Goal: Contribute content: Contribute content

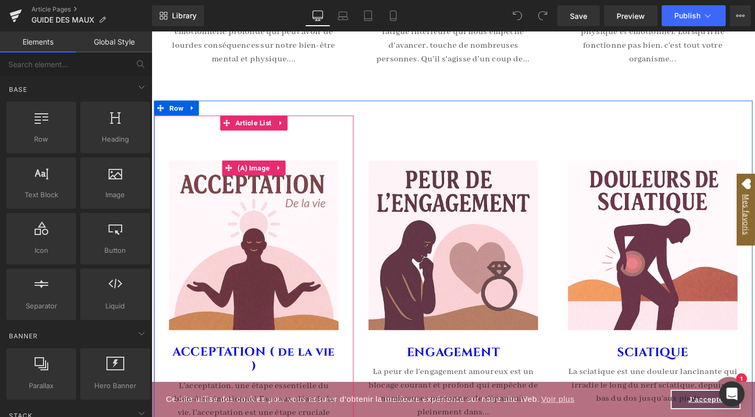
scroll to position [276, 0]
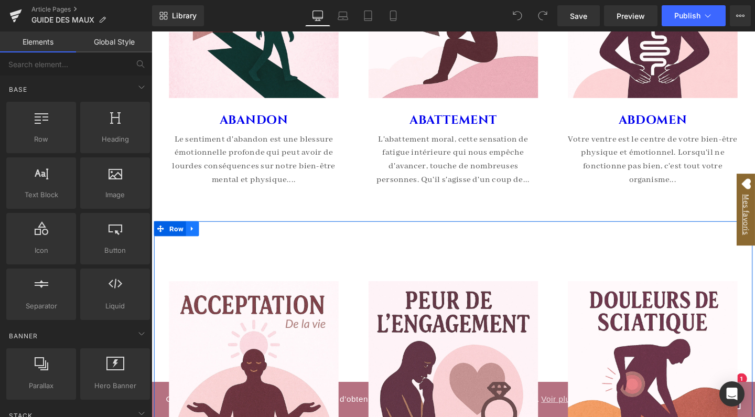
click at [195, 238] on icon at bounding box center [194, 239] width 7 height 8
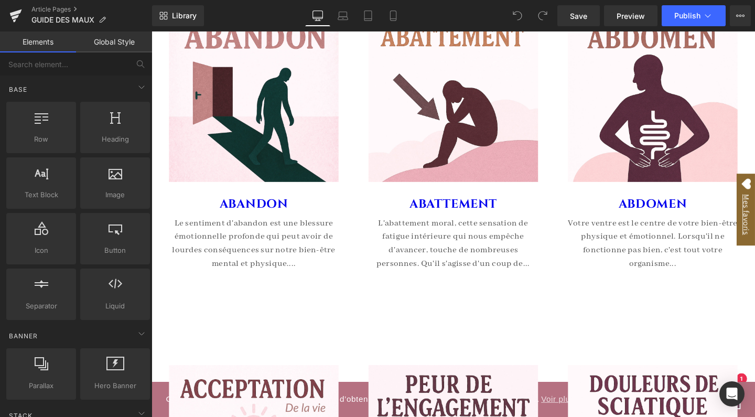
scroll to position [336, 0]
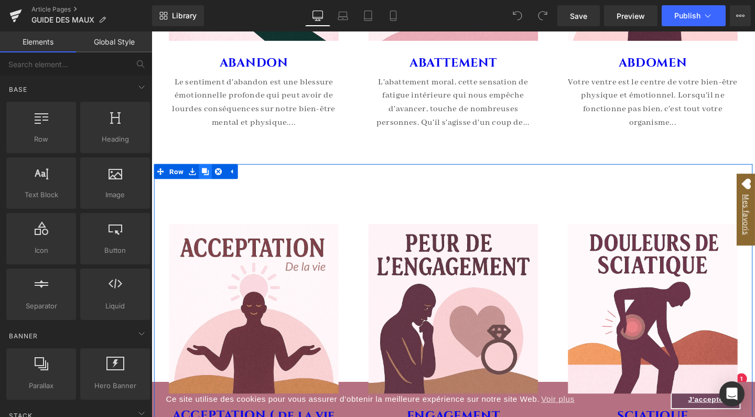
click at [209, 176] on icon at bounding box center [207, 179] width 7 height 8
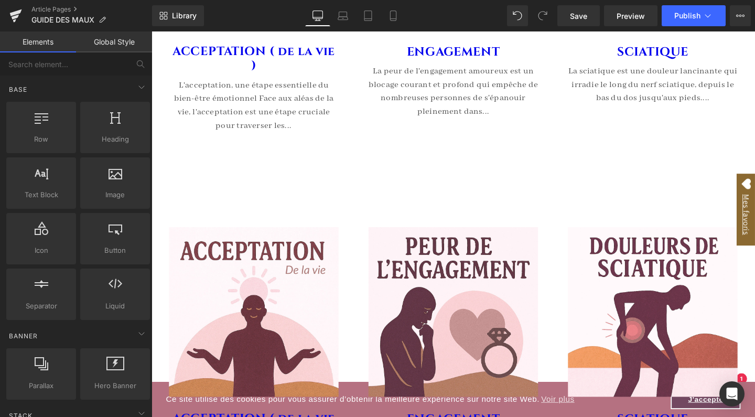
scroll to position [721, 0]
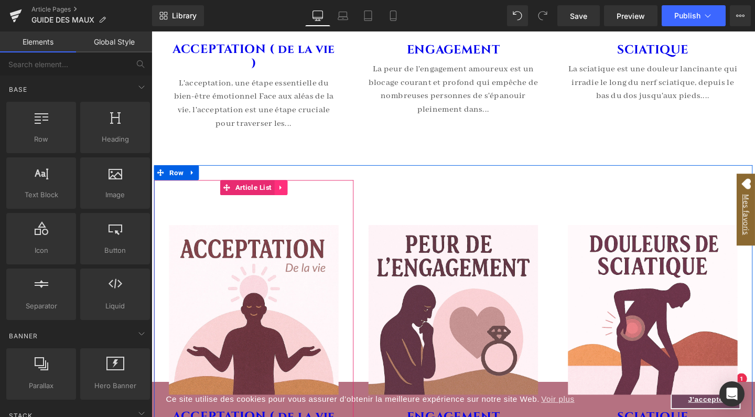
click at [286, 195] on icon at bounding box center [287, 195] width 2 height 5
click at [290, 194] on icon at bounding box center [293, 195] width 7 height 7
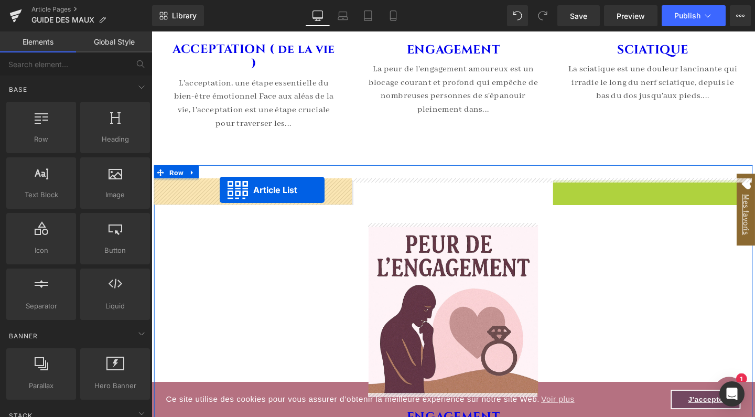
drag, startPoint x: 649, startPoint y: 191, endPoint x: 224, endPoint y: 199, distance: 425.3
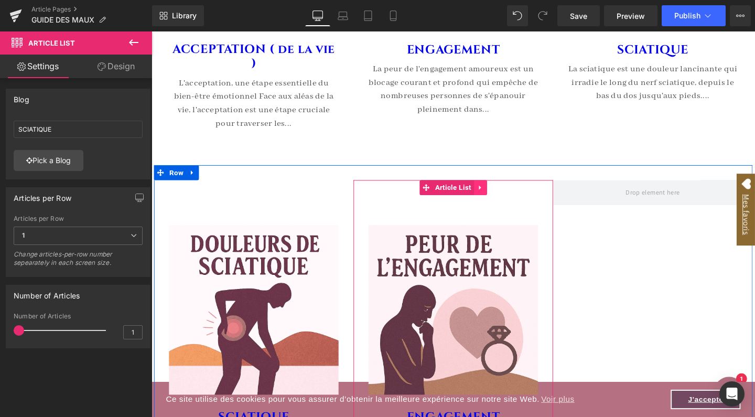
click at [499, 195] on icon at bounding box center [496, 195] width 7 height 8
click at [502, 195] on icon at bounding box center [503, 195] width 7 height 7
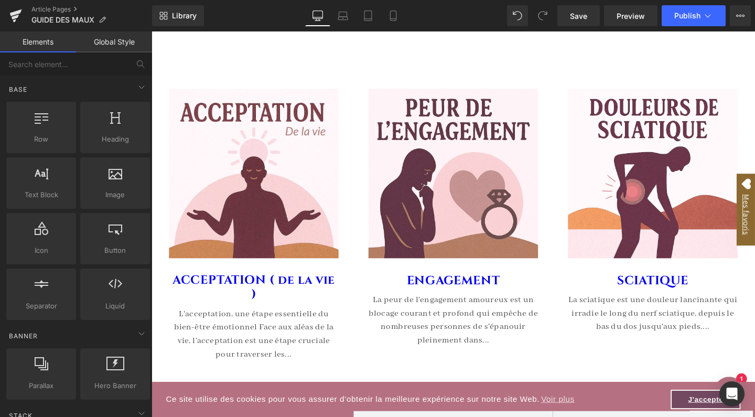
scroll to position [470, 0]
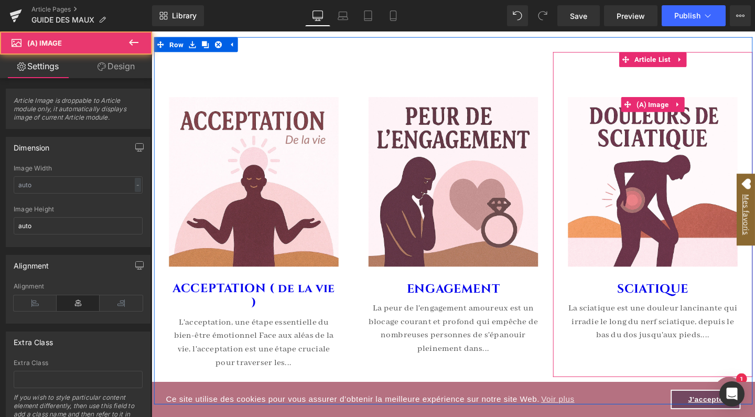
click at [665, 162] on img at bounding box center [678, 189] width 178 height 178
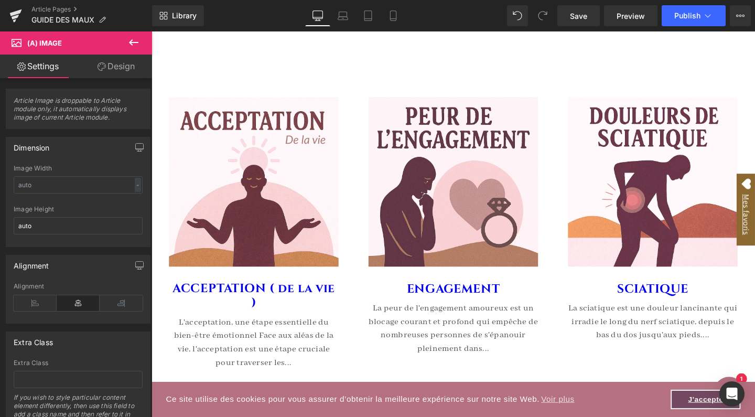
click at [130, 40] on icon at bounding box center [133, 42] width 13 height 13
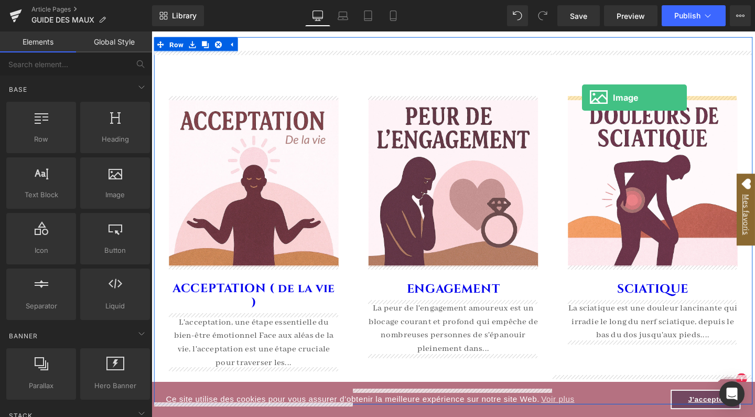
drag, startPoint x: 246, startPoint y: 214, endPoint x: 604, endPoint y: 100, distance: 375.4
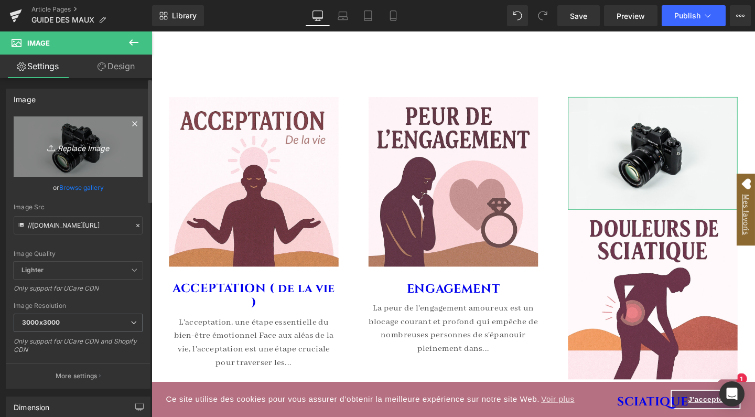
click at [89, 152] on icon "Replace Image" at bounding box center [78, 146] width 84 height 13
type input "C:\fakepath\FICHE PRODUIT-69.jpg"
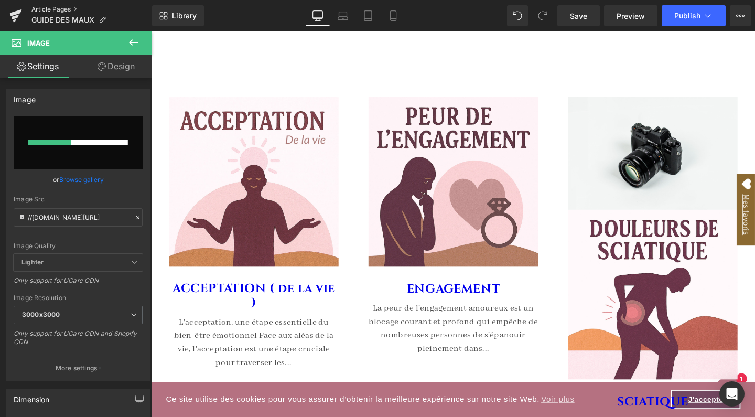
type input "[URL][DOMAIN_NAME]"
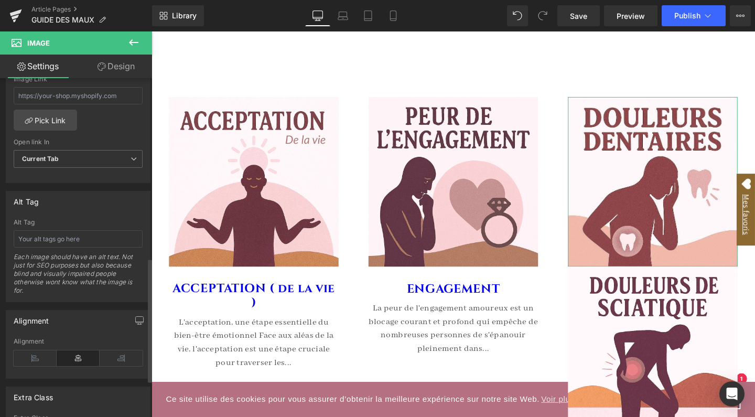
scroll to position [501, 0]
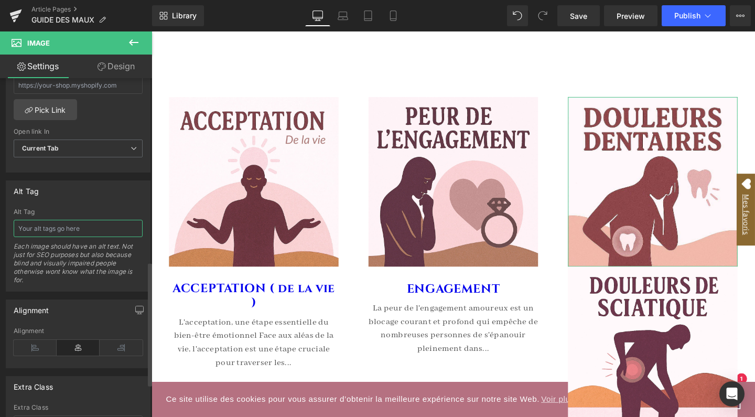
click at [73, 229] on input "text" at bounding box center [78, 228] width 129 height 17
paste input "Illustration carrée sur les douleurs dentaires, représentant une silhouette en …"
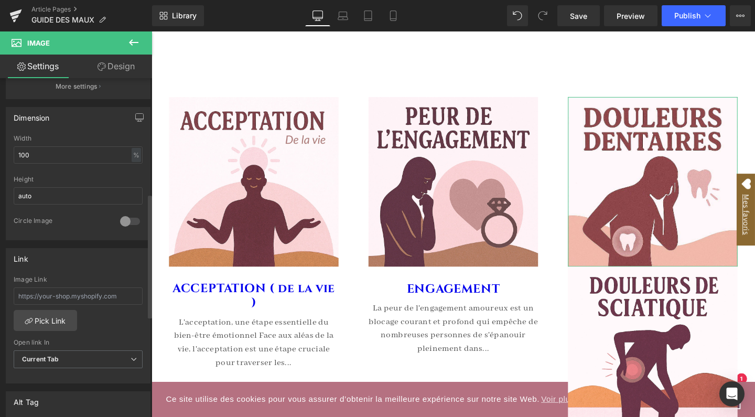
scroll to position [321, 0]
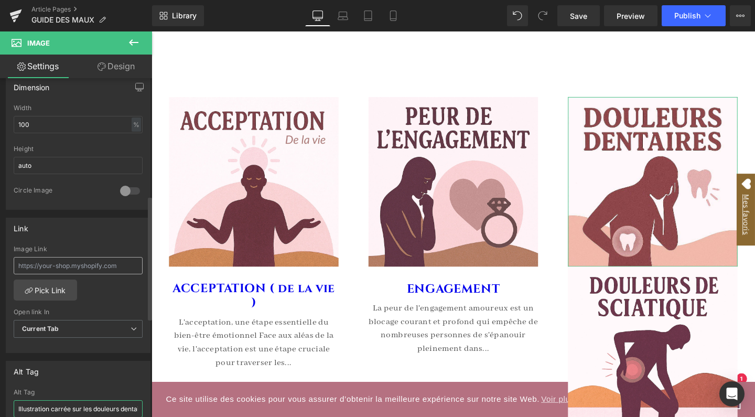
type input "Illustration carrée sur les douleurs dentaires, représentant une silhouette en …"
click at [48, 261] on input "text" at bounding box center [78, 265] width 129 height 17
paste input "[URL][DOMAIN_NAME]"
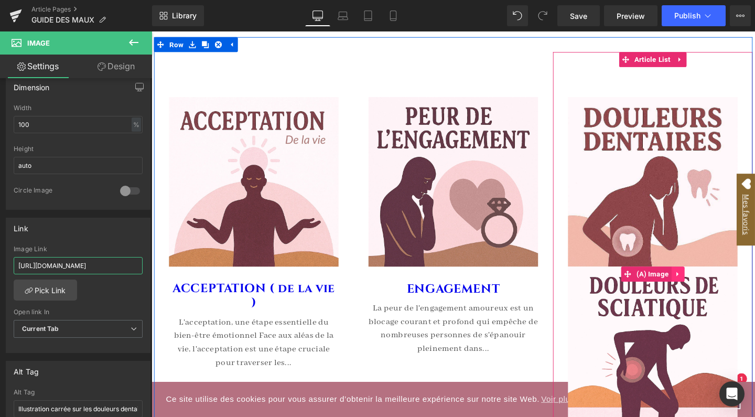
type input "[URL][DOMAIN_NAME]"
click at [703, 290] on link at bounding box center [705, 286] width 14 height 16
click at [708, 285] on icon at bounding box center [711, 286] width 7 height 7
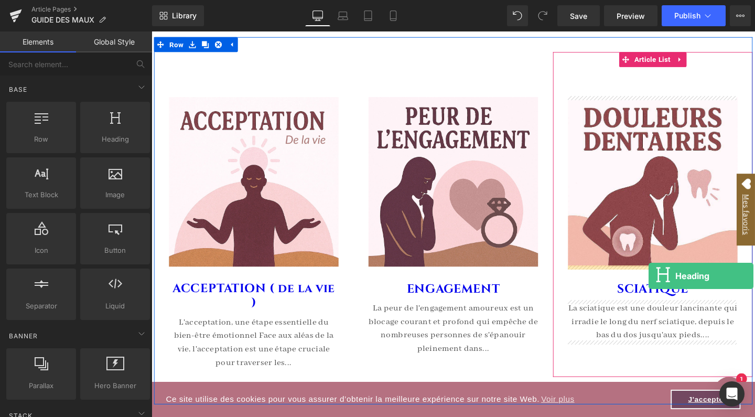
drag, startPoint x: 252, startPoint y: 168, endPoint x: 674, endPoint y: 288, distance: 438.9
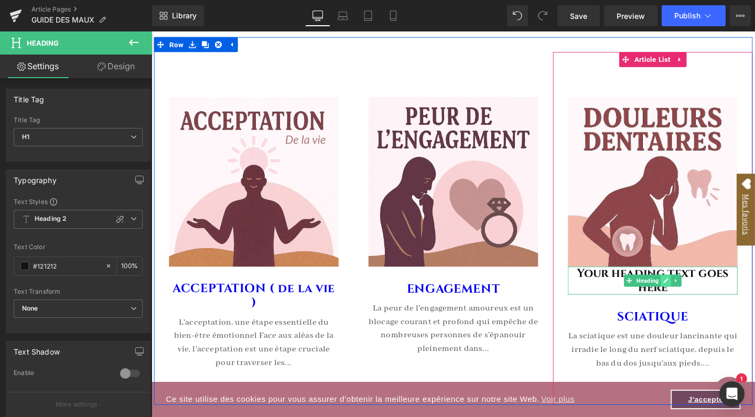
click at [690, 293] on icon at bounding box center [692, 293] width 5 height 5
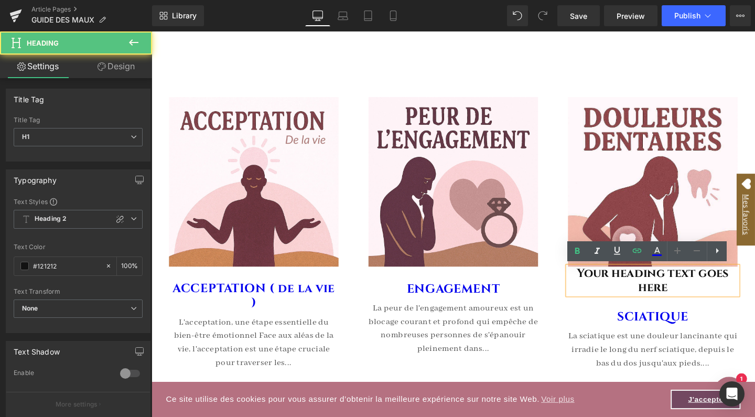
click at [679, 290] on h1 "Your heading text goes here" at bounding box center [678, 292] width 178 height 29
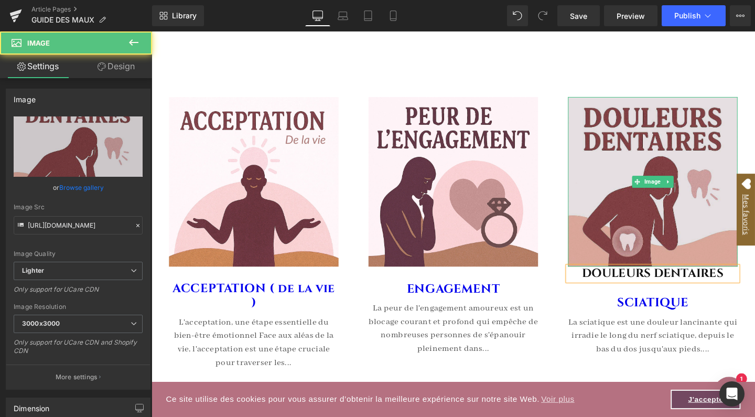
click at [661, 165] on img at bounding box center [678, 189] width 178 height 178
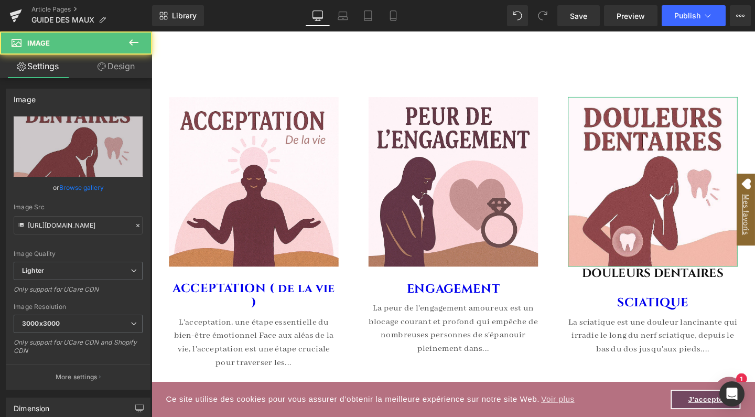
click at [131, 70] on link "Design" at bounding box center [116, 67] width 76 height 24
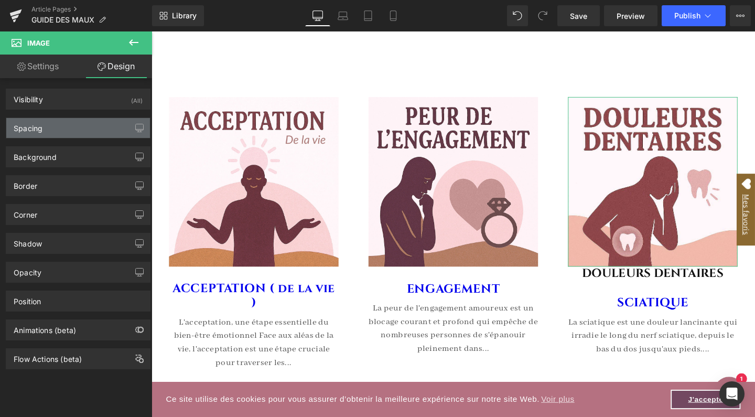
click at [76, 131] on div "Spacing" at bounding box center [78, 128] width 144 height 20
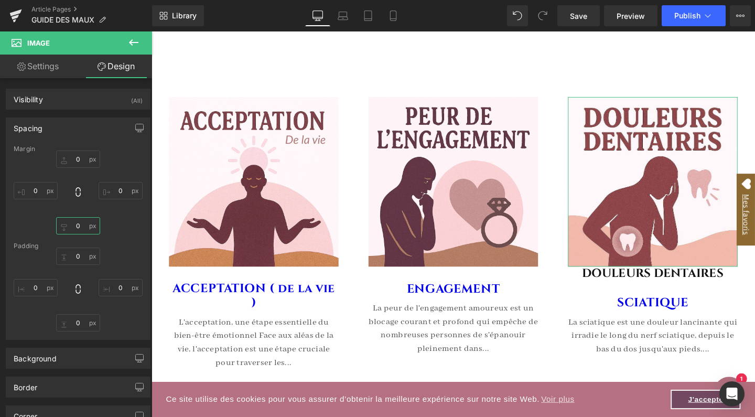
click at [80, 227] on input "0" at bounding box center [78, 225] width 44 height 17
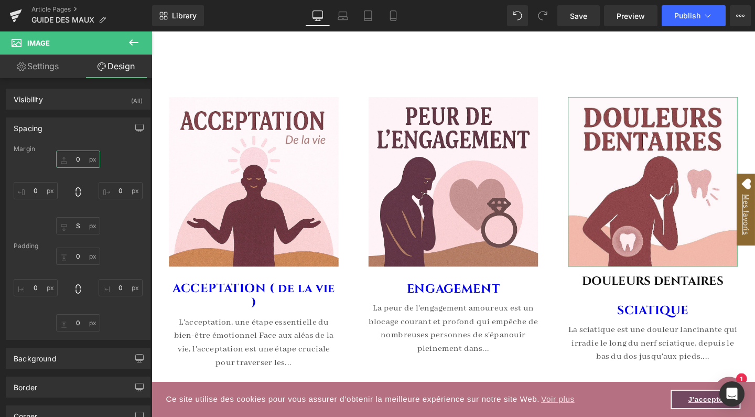
click at [77, 158] on input "0" at bounding box center [78, 158] width 44 height 17
click at [83, 137] on div "Spacing" at bounding box center [78, 128] width 144 height 20
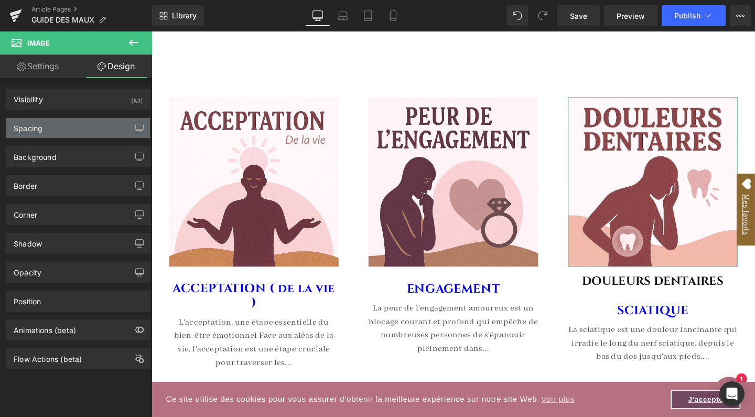
click at [88, 127] on div "Spacing" at bounding box center [78, 128] width 144 height 20
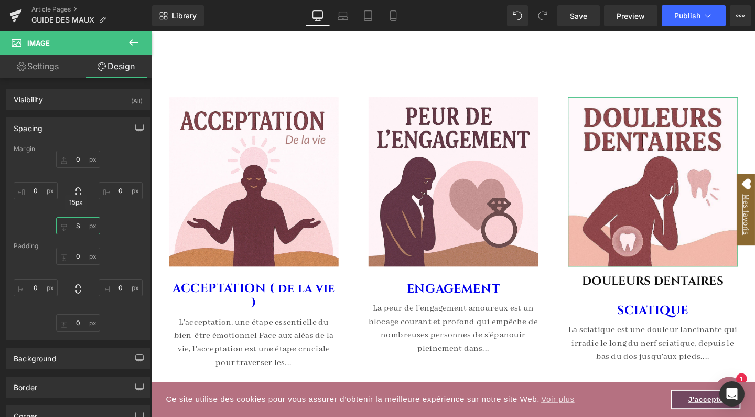
click at [78, 221] on input "S" at bounding box center [78, 225] width 44 height 17
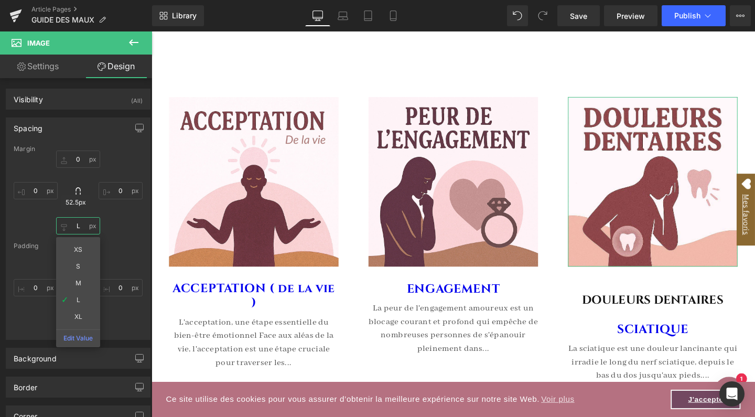
click at [81, 225] on input "L" at bounding box center [78, 225] width 44 height 17
type input "M"
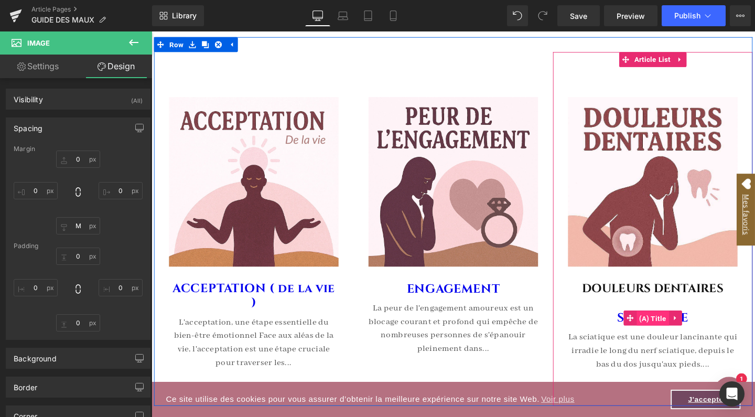
click at [681, 332] on span "(A) Title" at bounding box center [679, 333] width 34 height 16
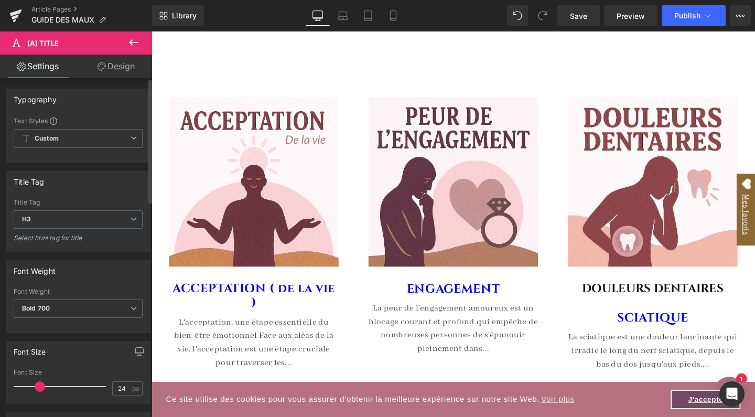
scroll to position [0, 0]
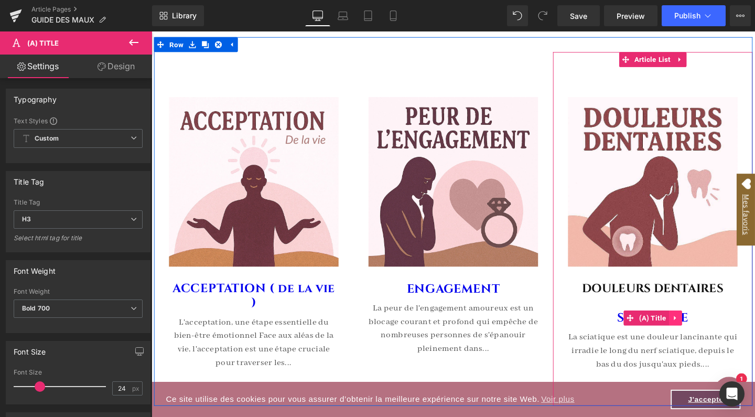
click at [701, 332] on icon at bounding box center [702, 332] width 2 height 5
click at [726, 313] on div "Image DOULEURS DENTAIRES Heading SCIATIQUE (A) Title La sciatique est une doule…" at bounding box center [678, 244] width 178 height 288
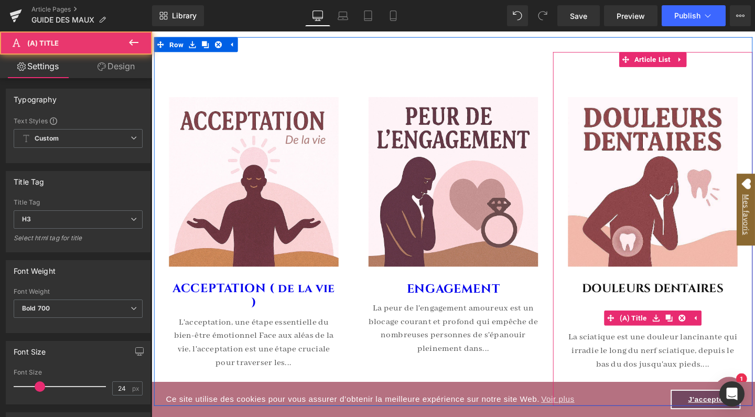
click at [596, 337] on h3 "SCIATIQUE" at bounding box center [678, 335] width 178 height 21
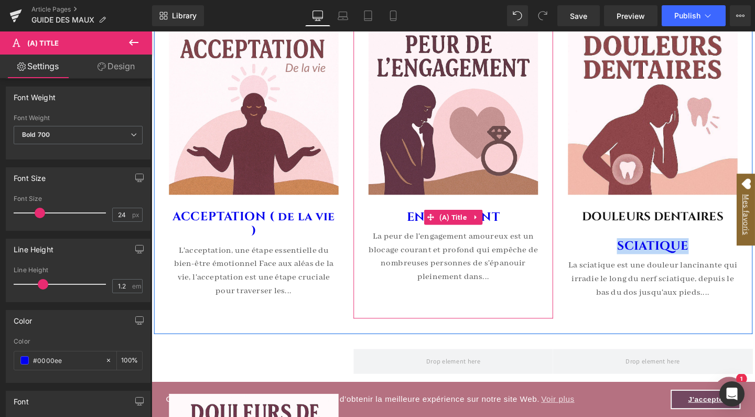
scroll to position [537, 0]
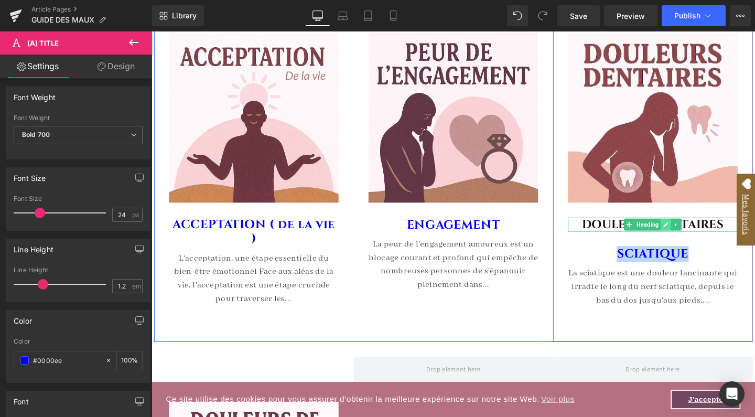
click at [690, 234] on icon at bounding box center [692, 234] width 5 height 5
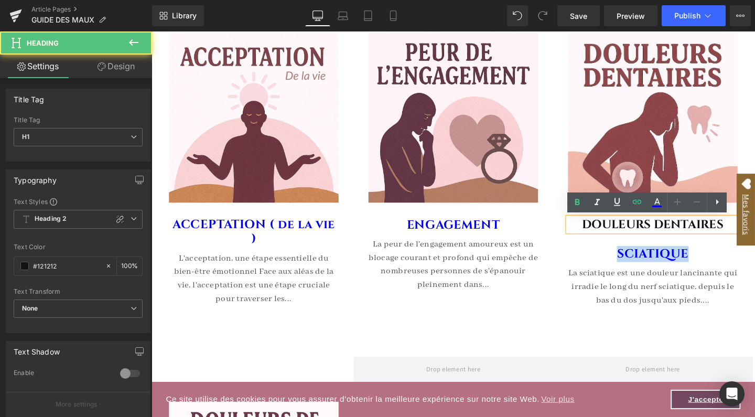
click at [690, 234] on h1 "DOULEURS DENTAIRES" at bounding box center [678, 234] width 178 height 15
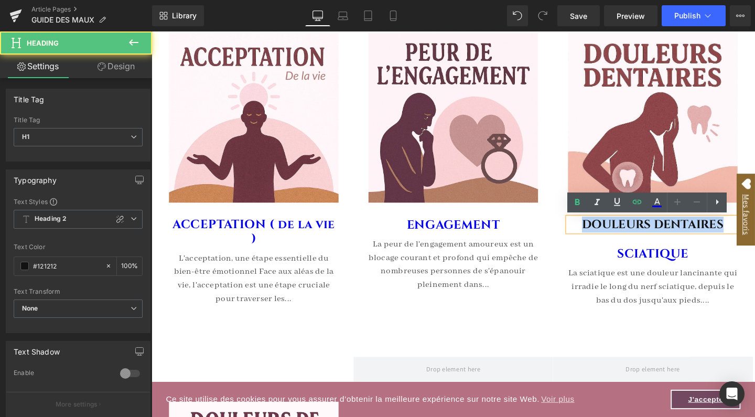
click at [690, 234] on h1 "DOULEURS DENTAIRES" at bounding box center [678, 234] width 178 height 15
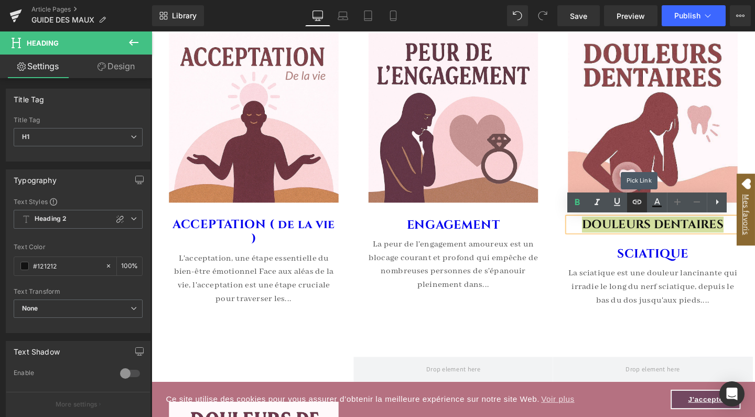
click at [636, 203] on icon at bounding box center [637, 202] width 9 height 4
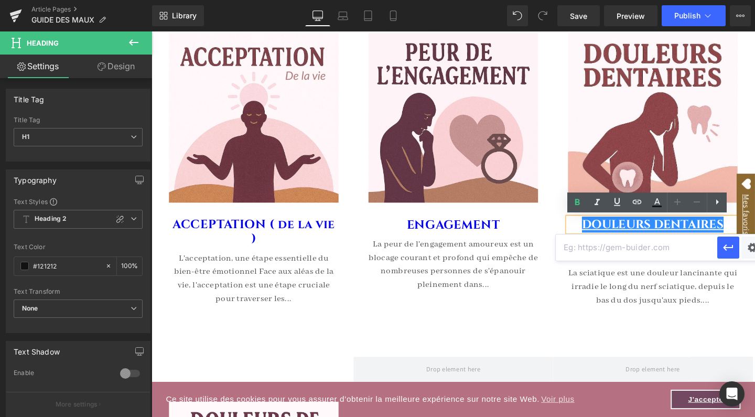
click at [597, 247] on input "text" at bounding box center [637, 247] width 162 height 26
paste input "[URL][DOMAIN_NAME]"
type input "[URL][DOMAIN_NAME]"
click at [726, 248] on icon "button" at bounding box center [728, 247] width 10 height 6
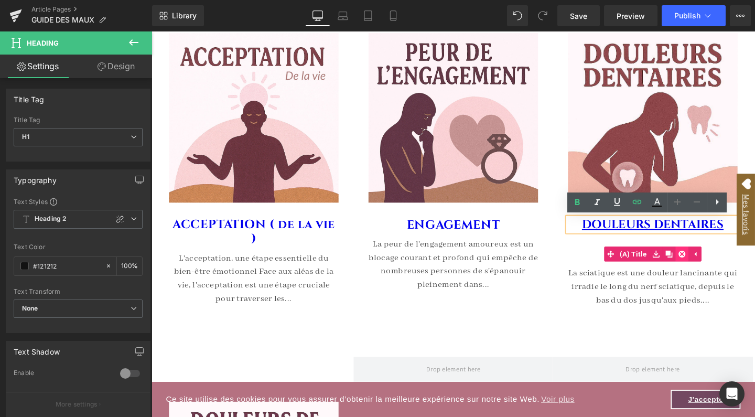
click at [708, 266] on icon at bounding box center [708, 266] width 7 height 8
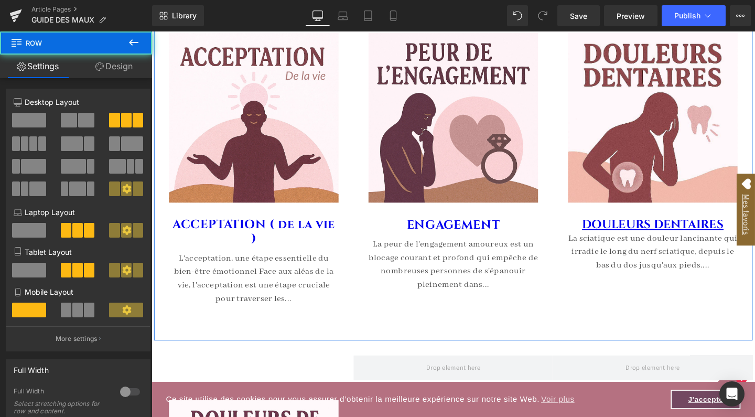
click at [607, 346] on div "(A) Image (A) Title" at bounding box center [468, 163] width 629 height 386
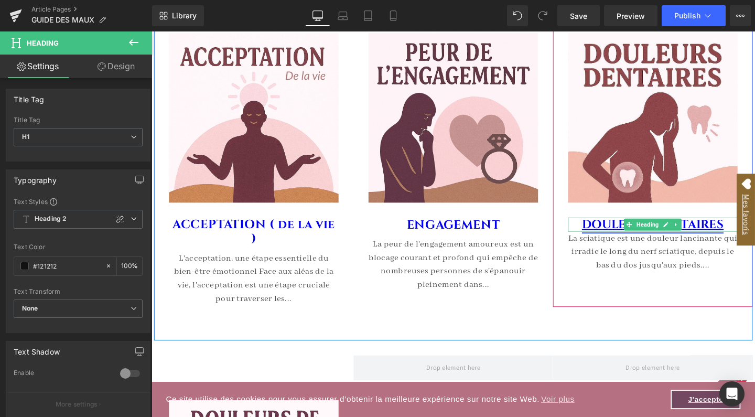
click at [622, 233] on link "DOULEURS DENTAIRES" at bounding box center [678, 234] width 149 height 17
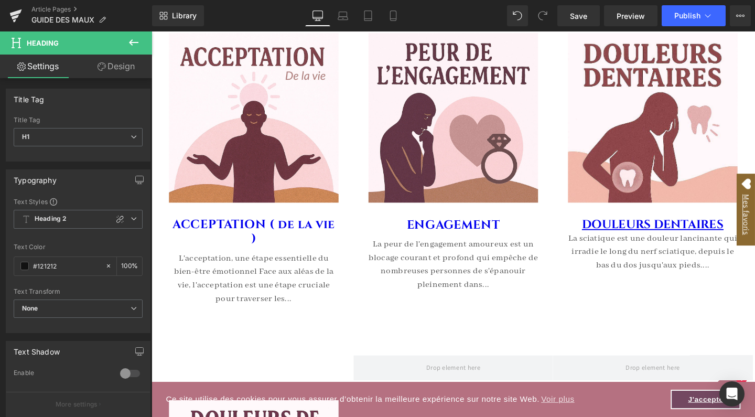
click at [117, 65] on link "Design" at bounding box center [116, 67] width 76 height 24
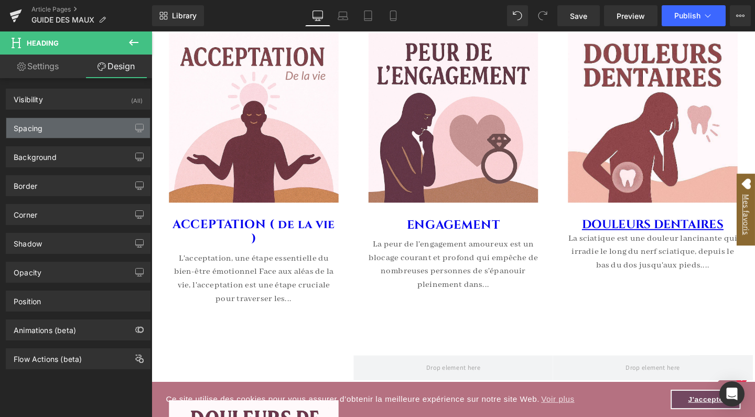
click at [63, 135] on div "Spacing" at bounding box center [78, 128] width 144 height 20
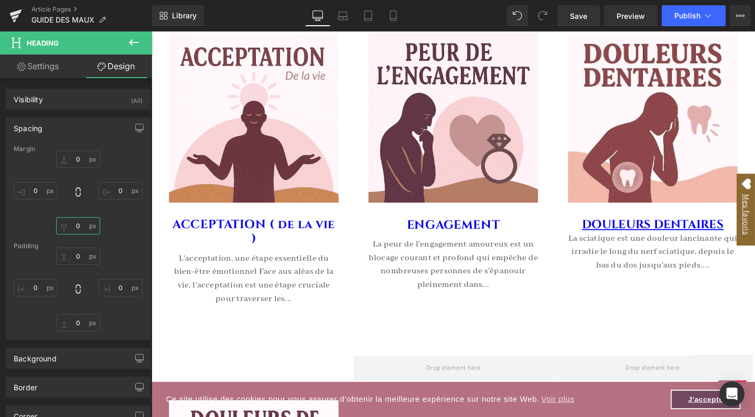
click at [71, 220] on input "0" at bounding box center [78, 225] width 44 height 17
click at [78, 227] on input "M" at bounding box center [78, 225] width 44 height 17
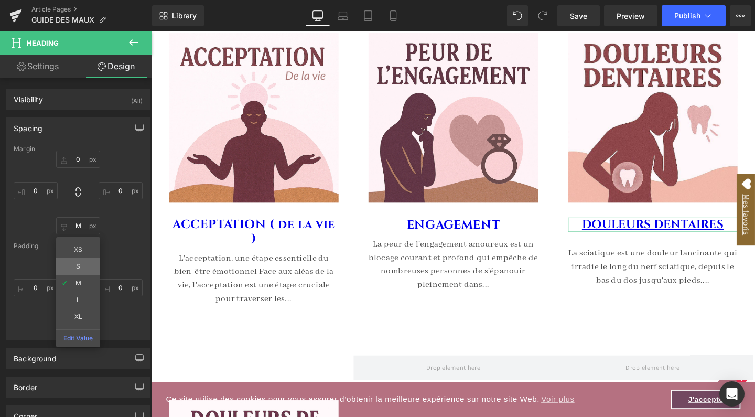
type input "S"
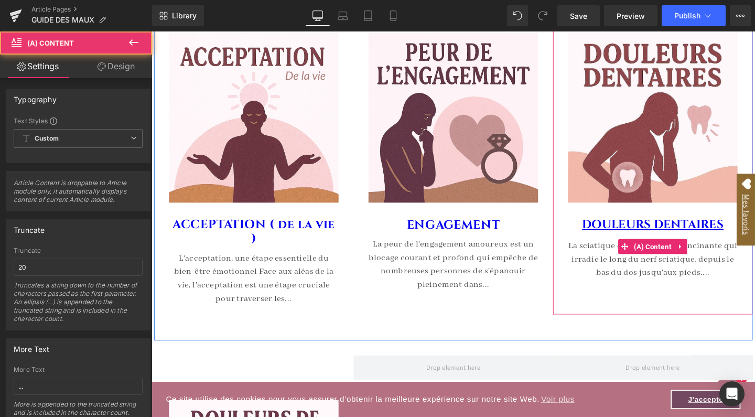
click at [623, 272] on div "La sciatique est une douleur lancinante qui irradie le long du nerf sciatique, …" at bounding box center [678, 271] width 178 height 42
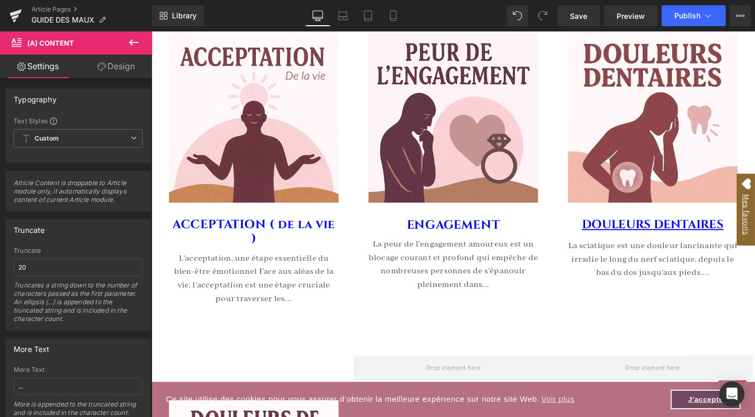
click at [136, 44] on icon at bounding box center [133, 42] width 13 height 13
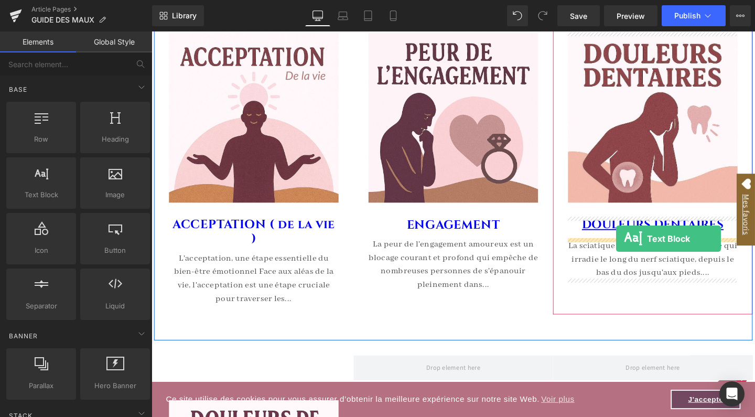
drag, startPoint x: 194, startPoint y: 210, endPoint x: 640, endPoint y: 249, distance: 447.3
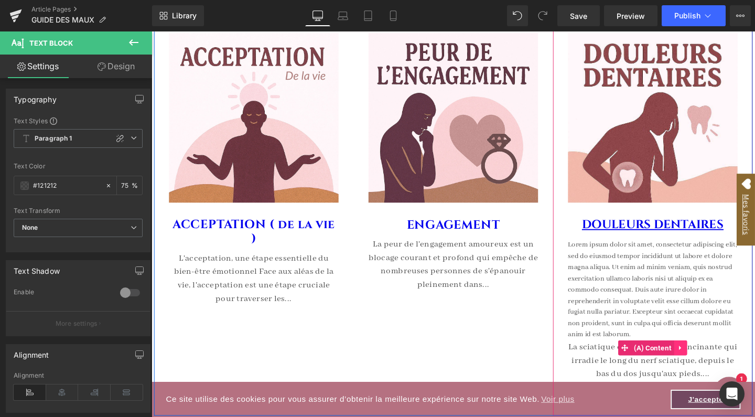
click at [708, 361] on icon at bounding box center [707, 364] width 7 height 8
click at [712, 360] on icon at bounding box center [714, 364] width 7 height 8
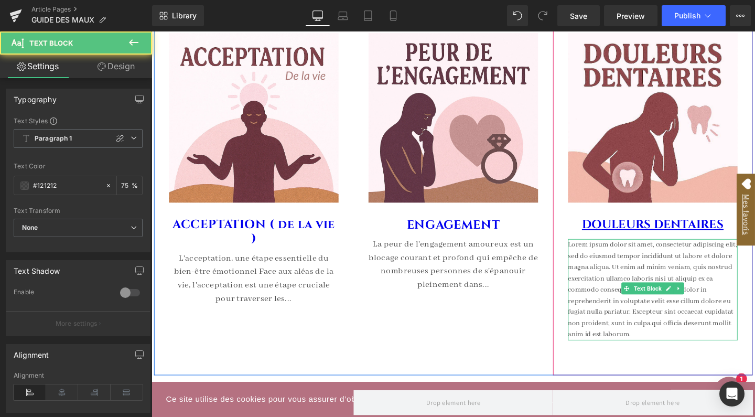
click at [613, 266] on p "Lorem ipsum dolor sit amet, consectetur adipiscing elit, sed do eiusmod tempor …" at bounding box center [678, 303] width 178 height 106
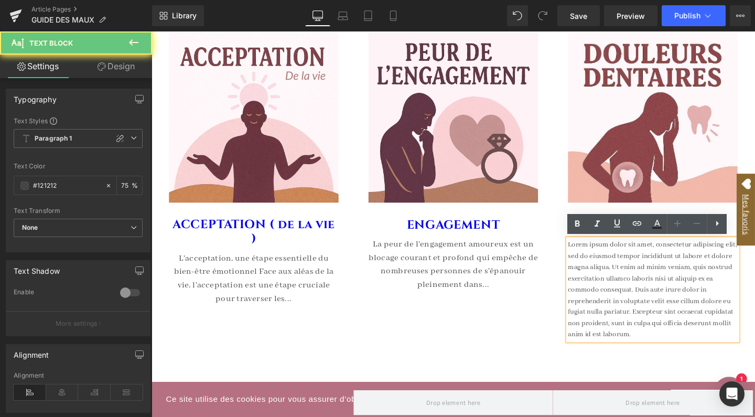
click at [613, 266] on p "Lorem ipsum dolor sit amet, consectetur adipiscing elit, sed do eiusmod tempor …" at bounding box center [678, 303] width 178 height 106
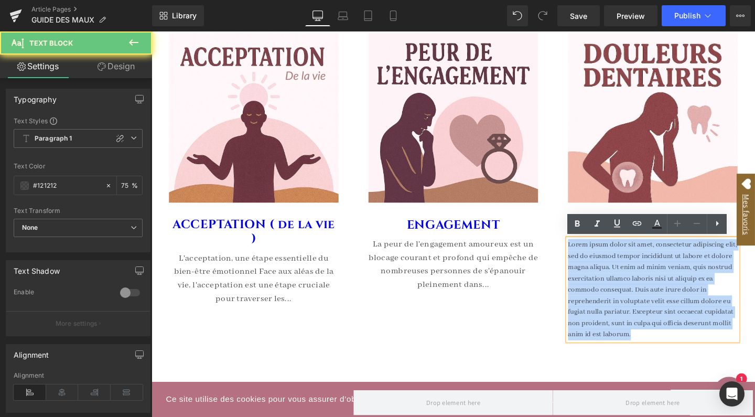
click at [613, 266] on p "Lorem ipsum dolor sit amet, consectetur adipiscing elit, sed do eiusmod tempor …" at bounding box center [678, 303] width 178 height 106
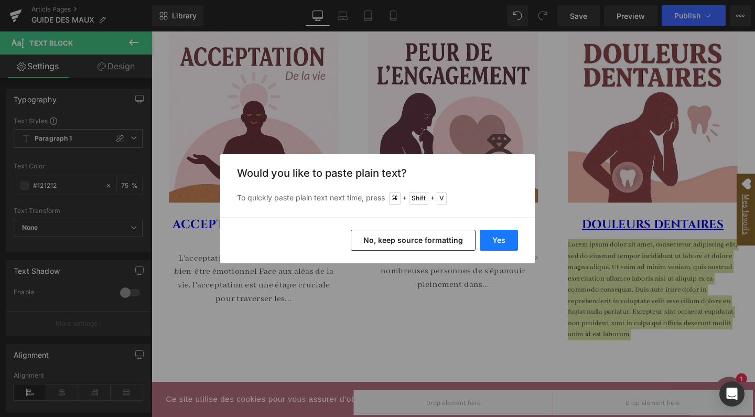
click at [505, 235] on button "Yes" at bounding box center [499, 240] width 38 height 21
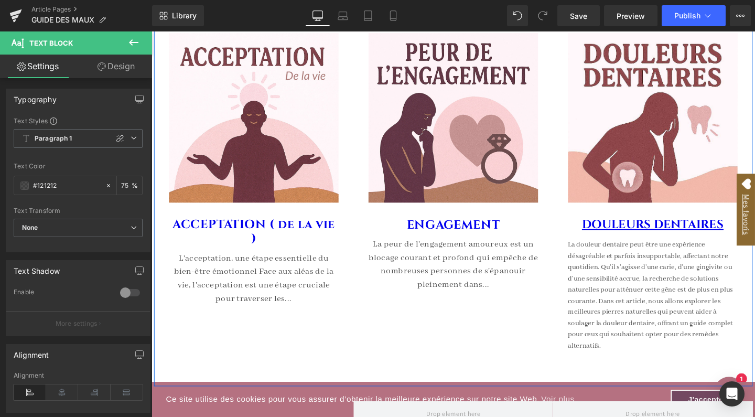
click at [627, 302] on p "La douleur dentaire peut être une expérience désagréable et parfois insupportab…" at bounding box center [678, 309] width 178 height 118
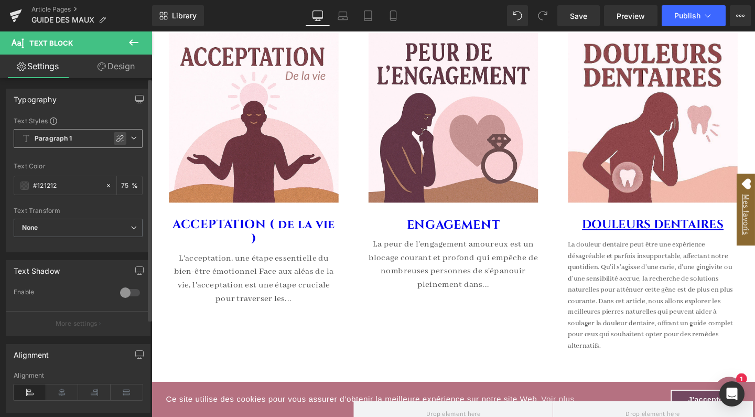
click at [119, 136] on icon at bounding box center [119, 138] width 7 height 7
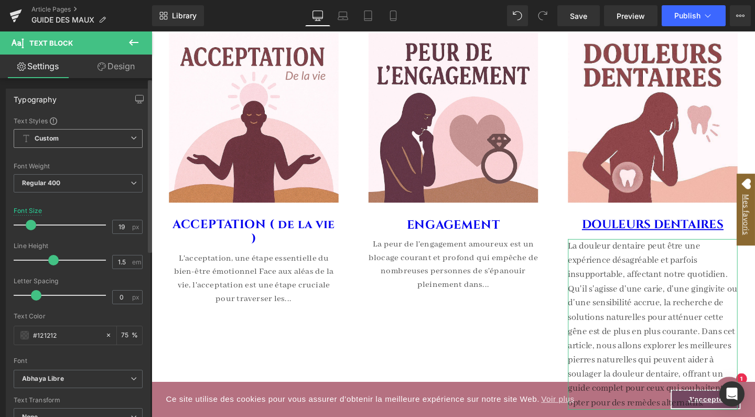
type input "20"
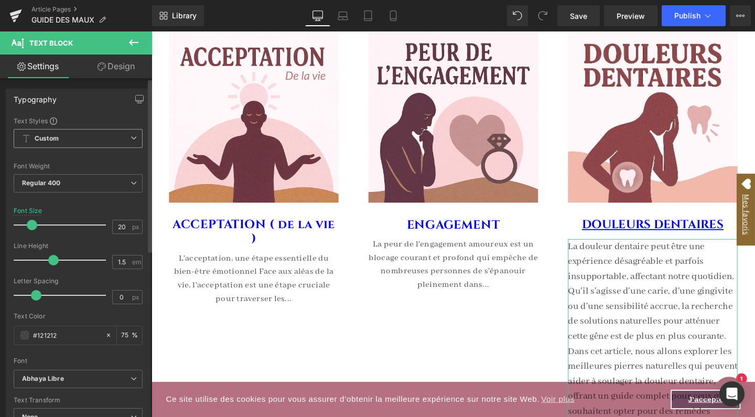
click at [32, 224] on span at bounding box center [32, 225] width 10 height 10
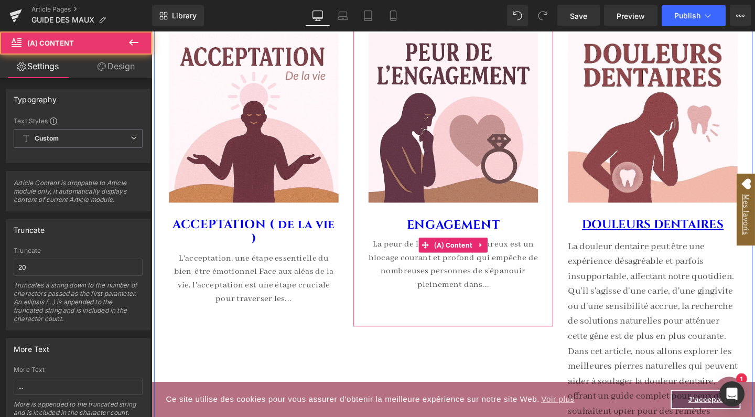
click at [403, 270] on div "La peur de l'engagement amoureux est un blocage courant et profond qui empêche …" at bounding box center [469, 276] width 178 height 57
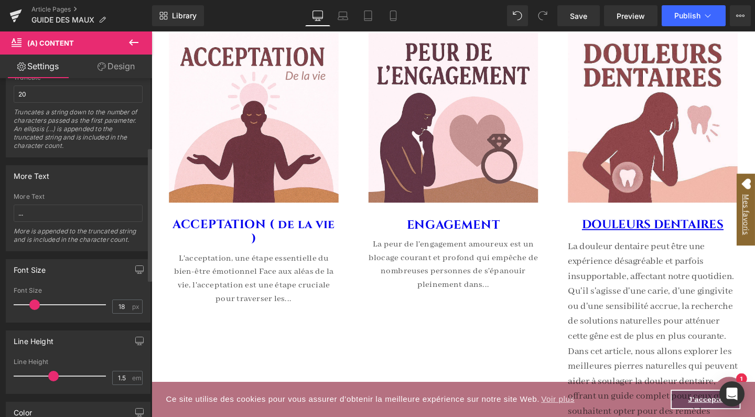
scroll to position [174, 0]
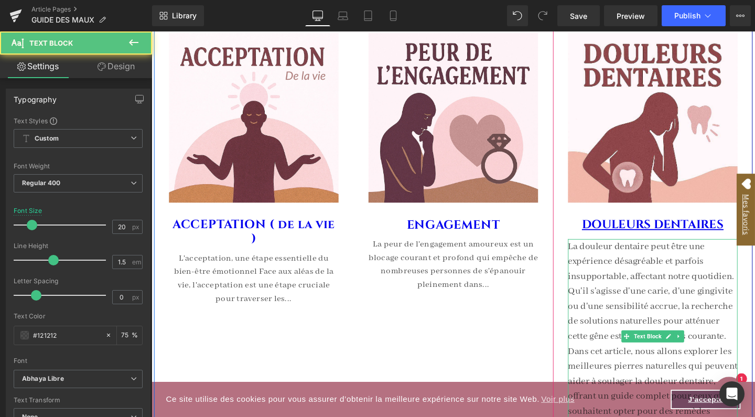
click at [681, 311] on p "La douleur dentaire peut être une expérience désagréable et parfois insupportab…" at bounding box center [678, 352] width 178 height 204
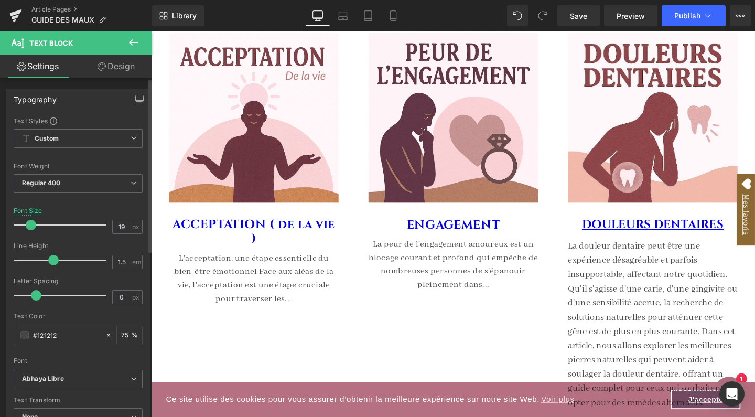
type input "18"
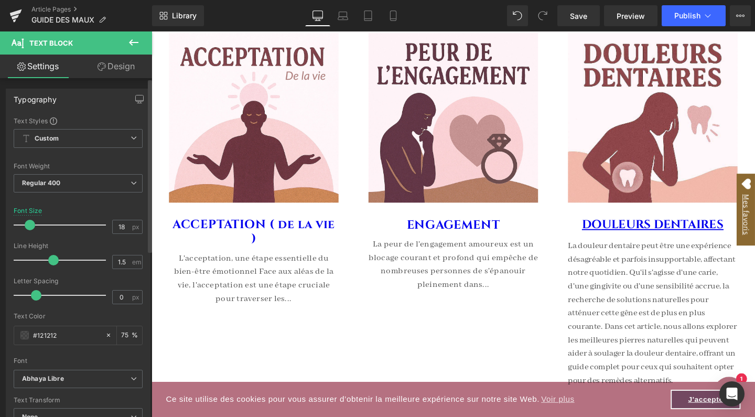
click at [26, 224] on span at bounding box center [30, 225] width 10 height 10
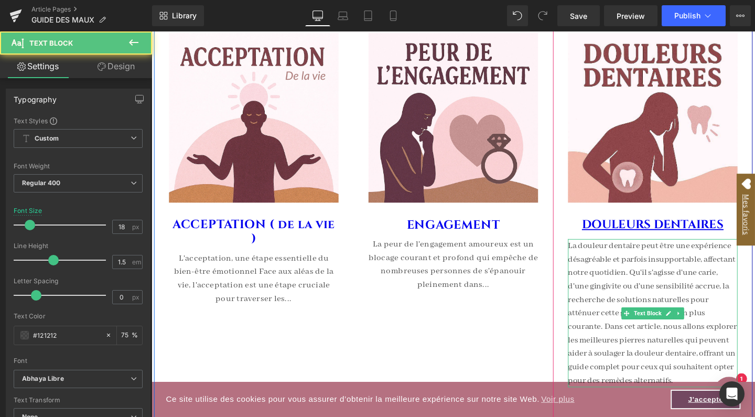
click at [656, 306] on p "La douleur dentaire peut être une expérience désagréable et parfois insupportab…" at bounding box center [678, 328] width 178 height 156
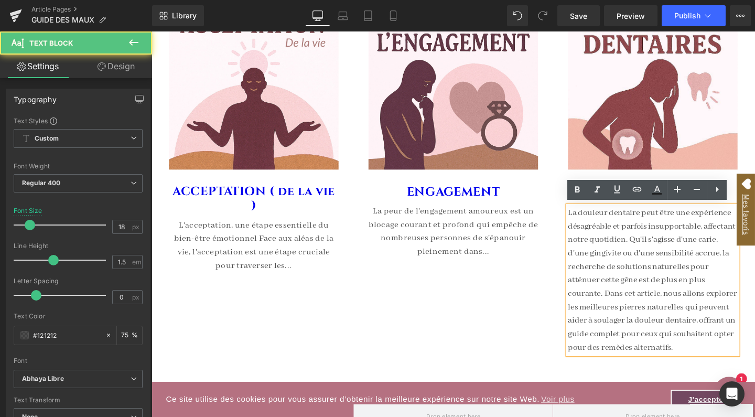
scroll to position [573, 0]
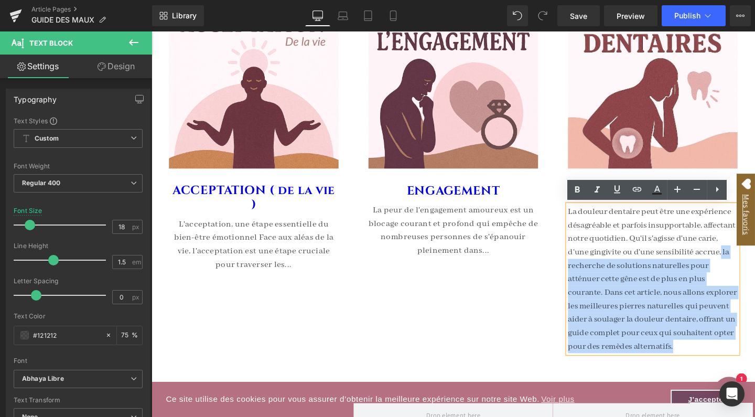
drag, startPoint x: 765, startPoint y: 363, endPoint x: 750, endPoint y: 262, distance: 102.8
click at [750, 262] on p "La douleur dentaire peut être une expérience désagréable et parfois insupportab…" at bounding box center [678, 292] width 178 height 156
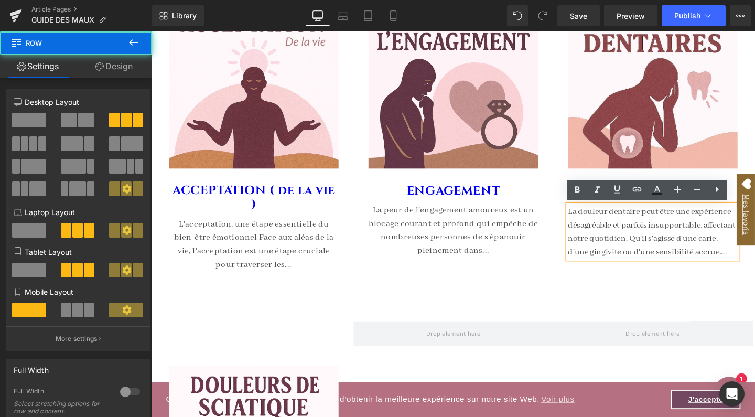
click at [586, 317] on div "(A) Image (A) Title" at bounding box center [468, 127] width 629 height 386
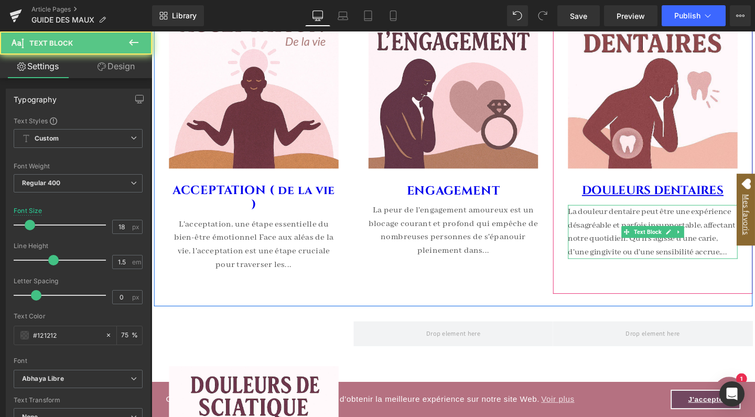
click at [622, 261] on p "La douleur dentaire peut être une expérience désagréable et parfois insupportab…" at bounding box center [678, 242] width 178 height 57
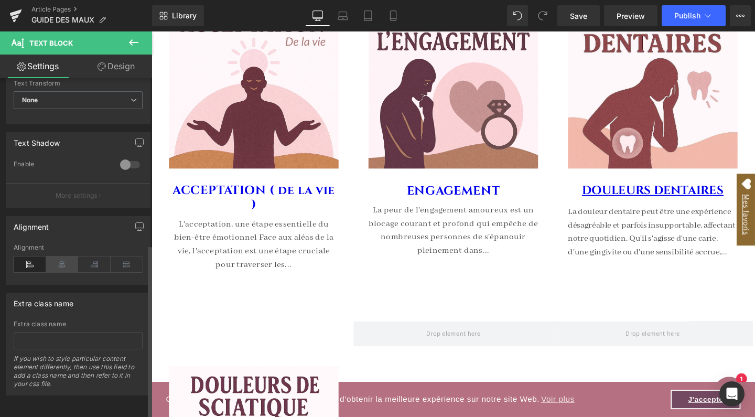
scroll to position [324, 0]
click at [63, 256] on icon at bounding box center [62, 264] width 33 height 16
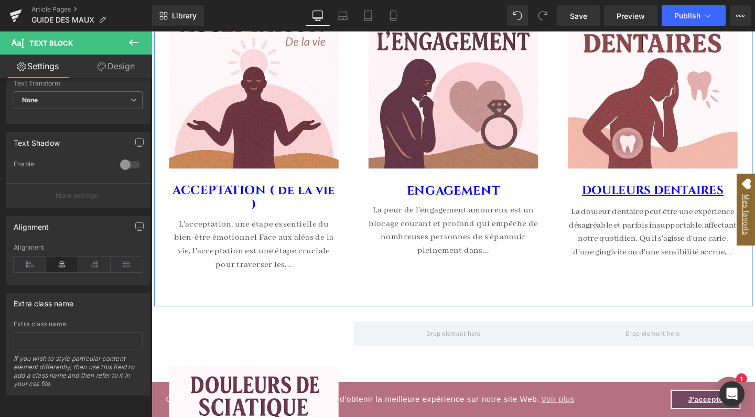
click at [496, 308] on div "(A) Image (A) Title" at bounding box center [468, 127] width 629 height 386
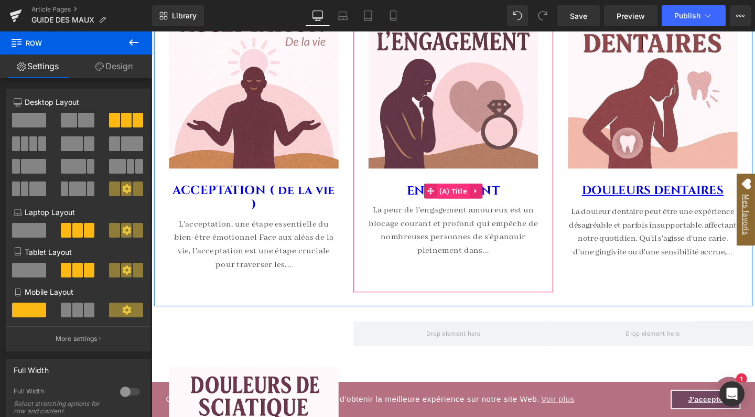
click at [472, 201] on span "(A) Title" at bounding box center [469, 199] width 34 height 16
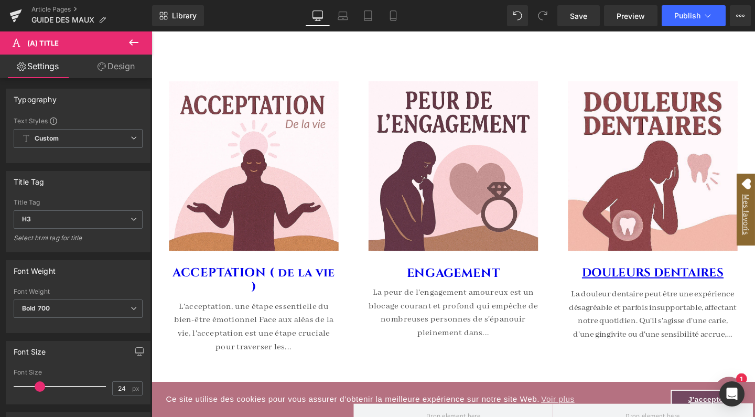
scroll to position [478, 0]
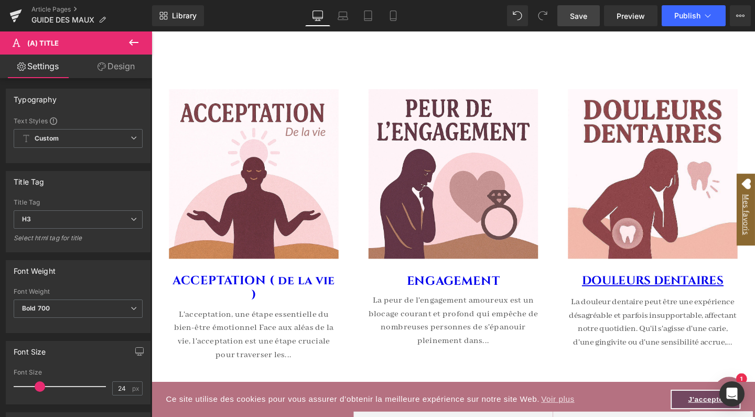
click at [582, 16] on span "Save" at bounding box center [578, 15] width 17 height 11
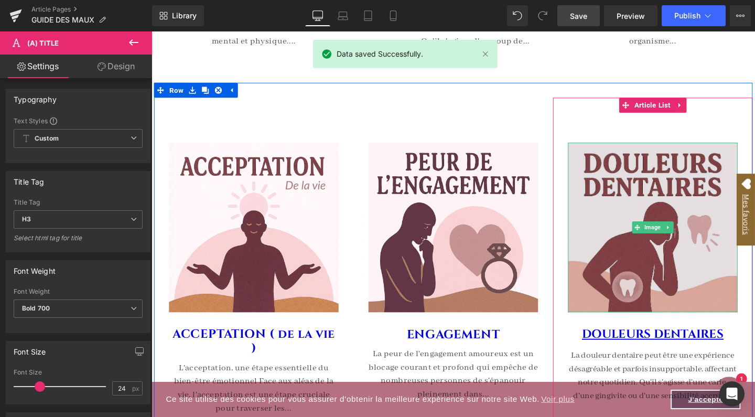
scroll to position [433, 0]
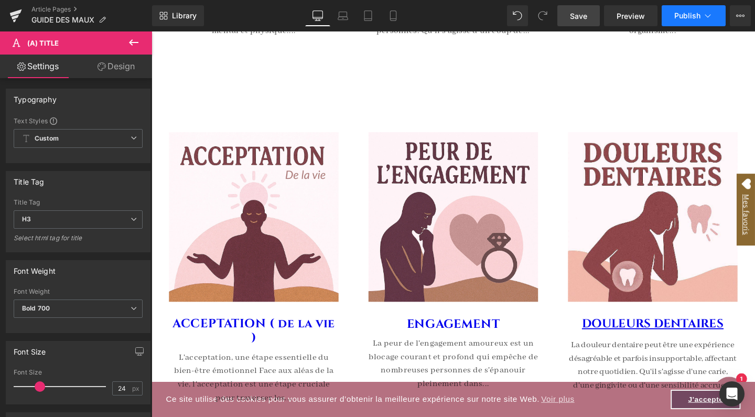
click at [694, 14] on span "Publish" at bounding box center [687, 16] width 26 height 8
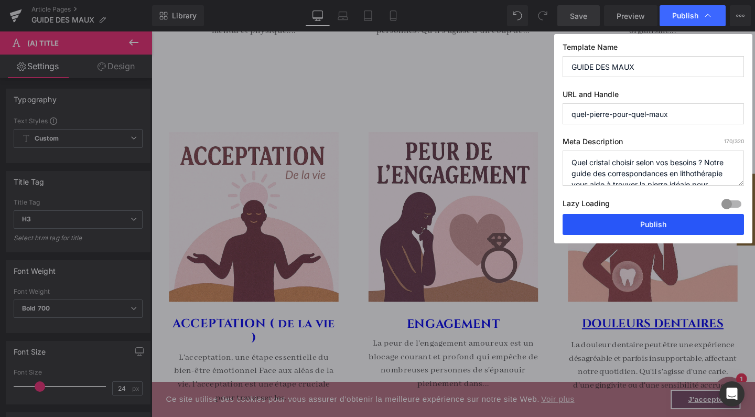
click at [645, 226] on button "Publish" at bounding box center [653, 224] width 181 height 21
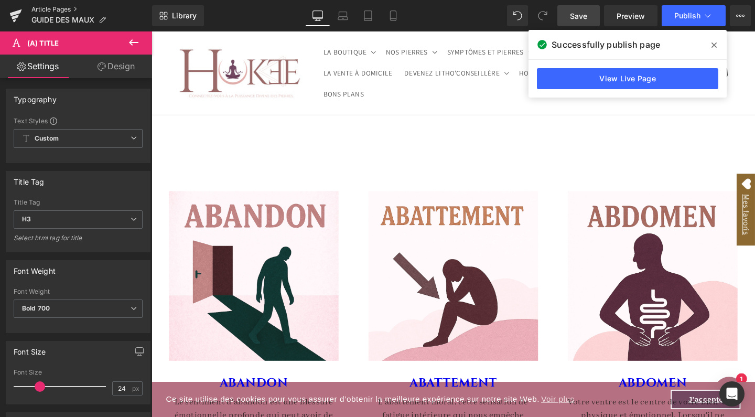
click at [62, 12] on link "Article Pages" at bounding box center [91, 9] width 121 height 8
